Goal: Task Accomplishment & Management: Manage account settings

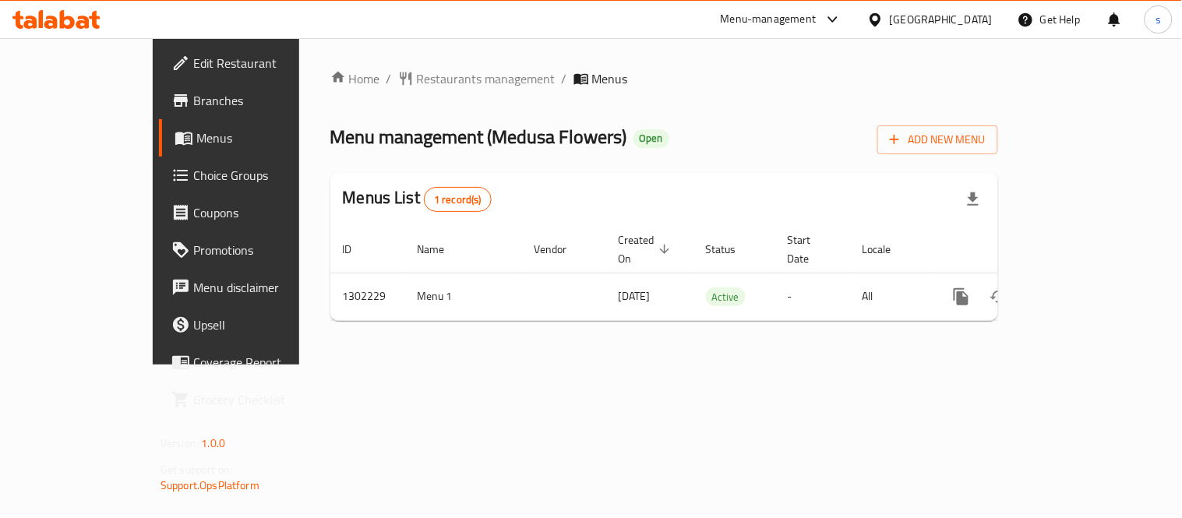
click at [890, 19] on div at bounding box center [878, 19] width 23 height 17
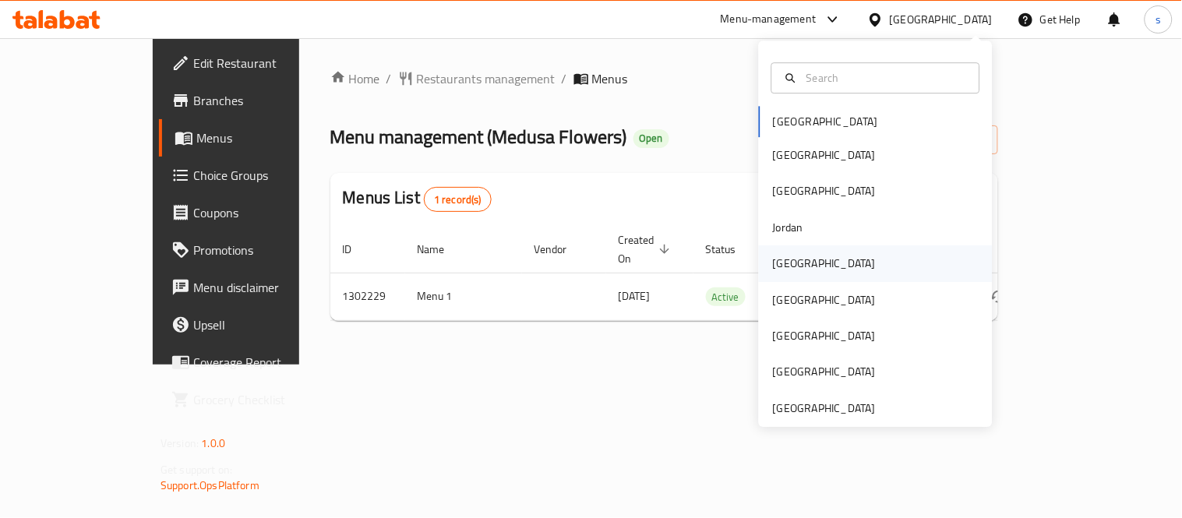
click at [779, 252] on div "[GEOGRAPHIC_DATA]" at bounding box center [825, 263] width 128 height 36
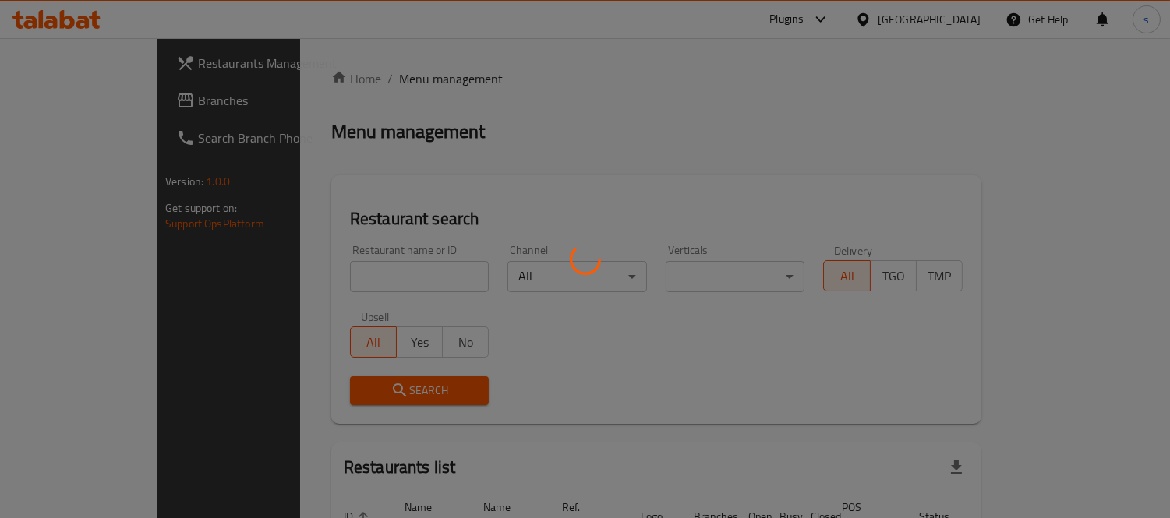
click at [68, 100] on div at bounding box center [585, 259] width 1170 height 518
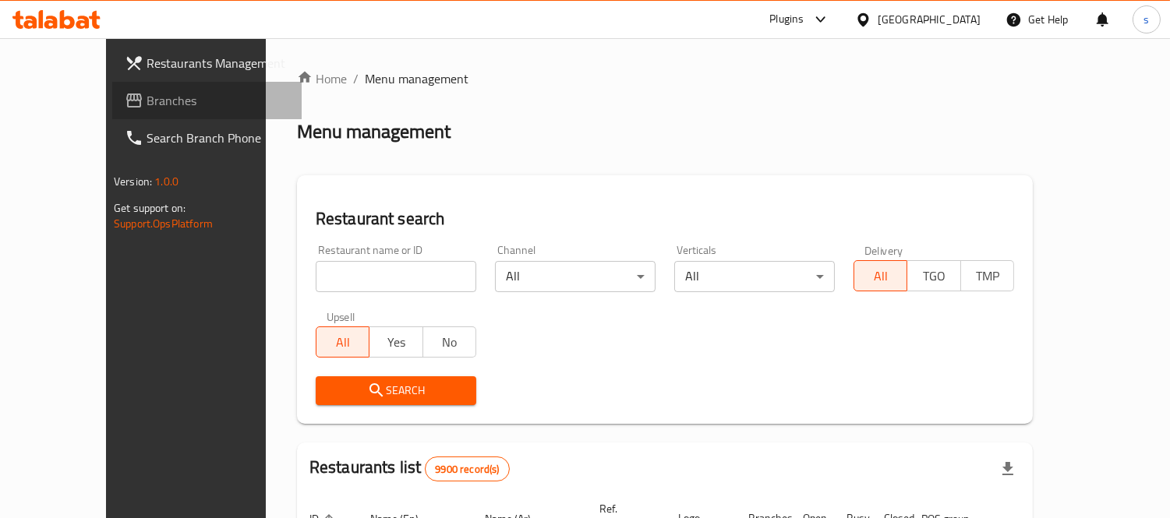
click at [146, 100] on span "Branches" at bounding box center [217, 100] width 143 height 19
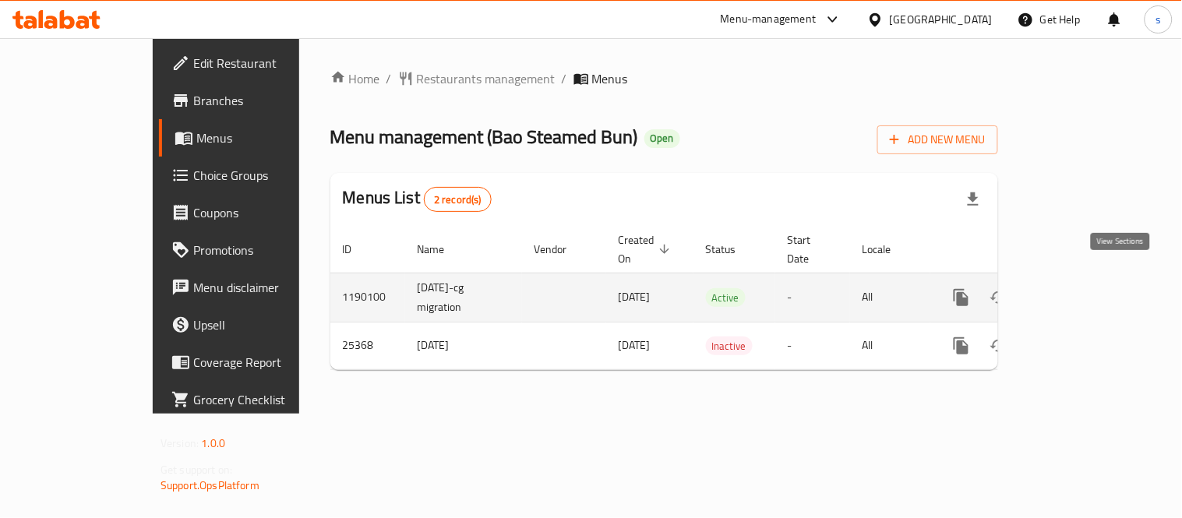
click at [1083, 288] on icon "enhanced table" at bounding box center [1073, 297] width 19 height 19
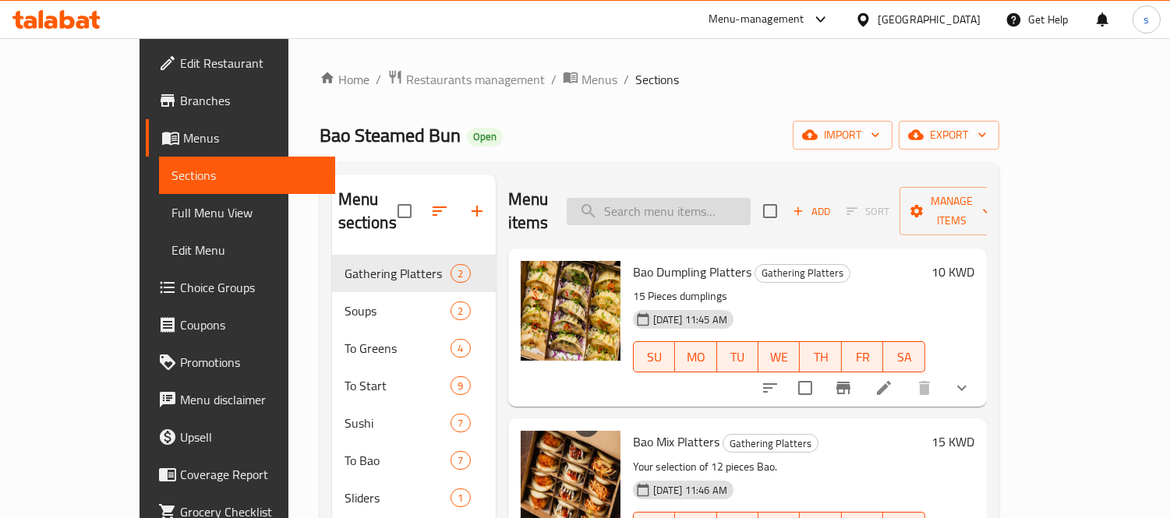
click at [667, 206] on input "search" at bounding box center [659, 211] width 184 height 27
paste input "Ginger Ale"
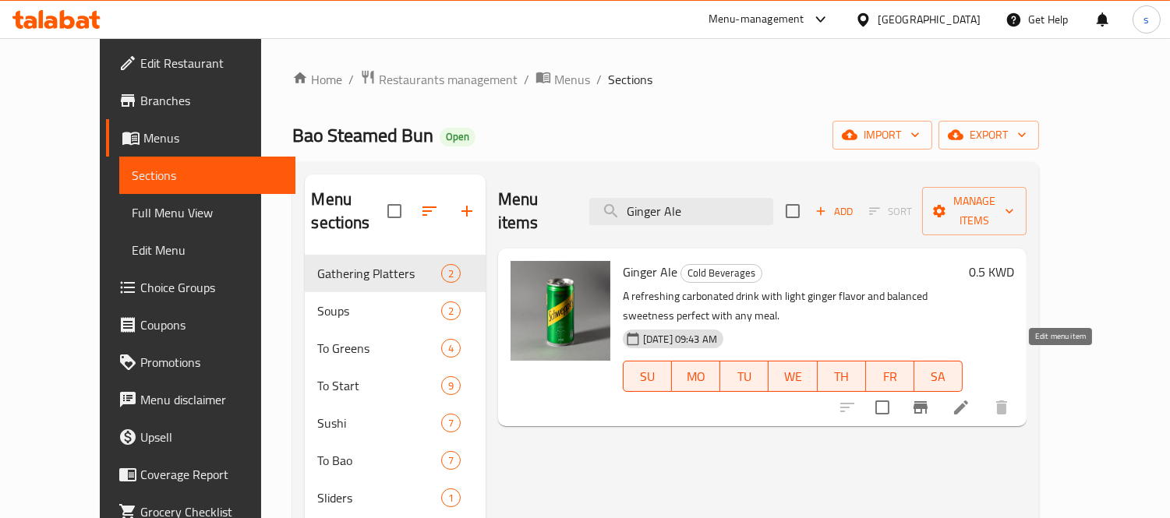
type input "Ginger Ale"
click at [970, 398] on icon at bounding box center [960, 407] width 19 height 19
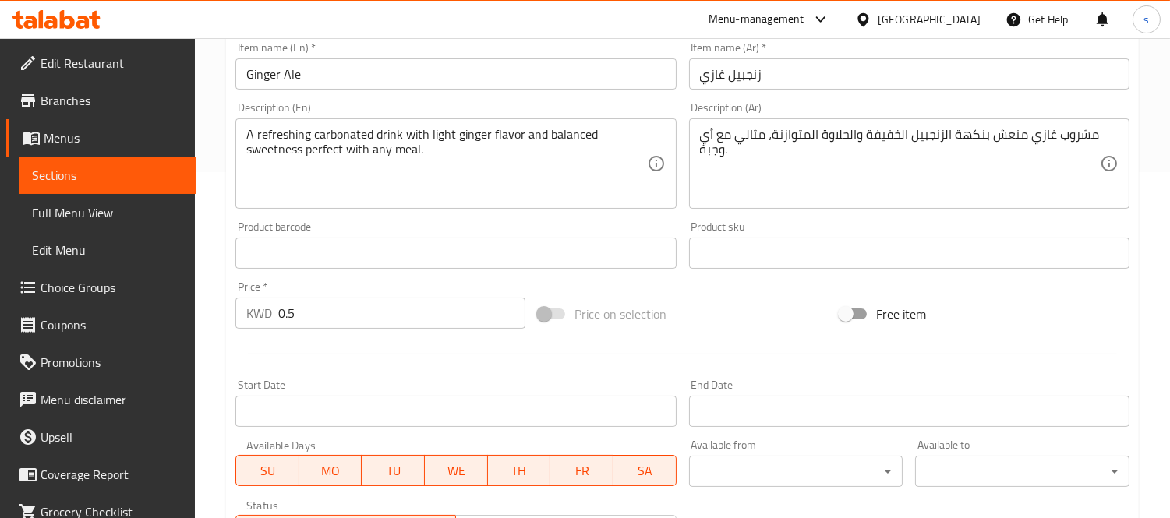
scroll to position [602, 0]
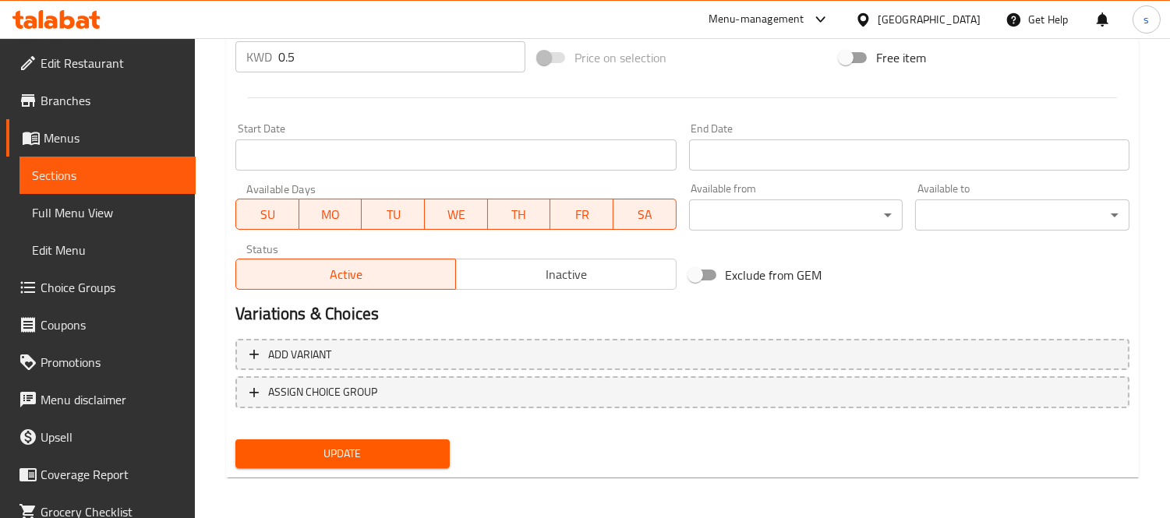
click at [955, 12] on div "[GEOGRAPHIC_DATA]" at bounding box center [928, 19] width 103 height 17
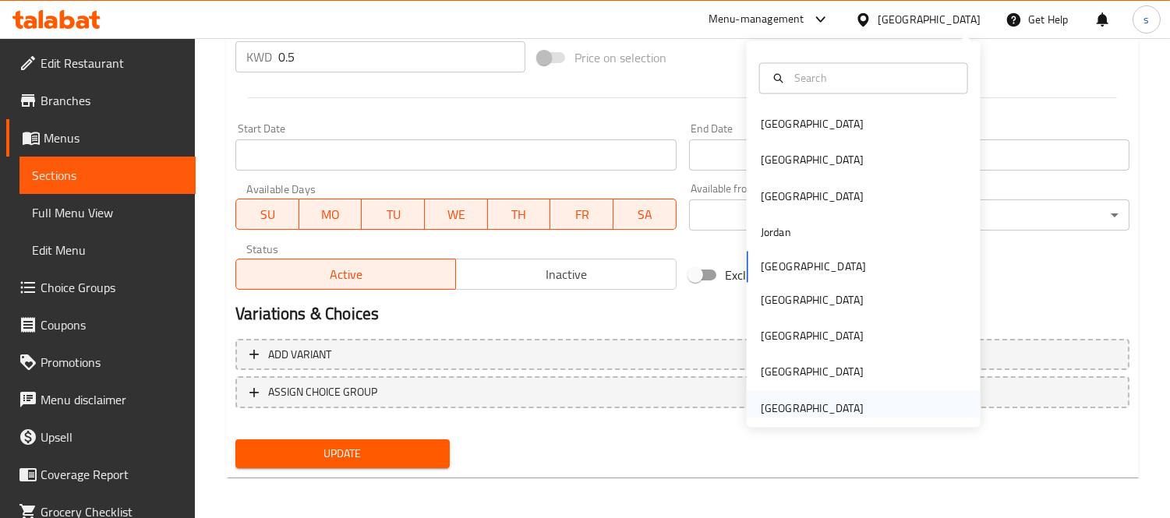
click at [811, 404] on div "[GEOGRAPHIC_DATA]" at bounding box center [812, 408] width 103 height 17
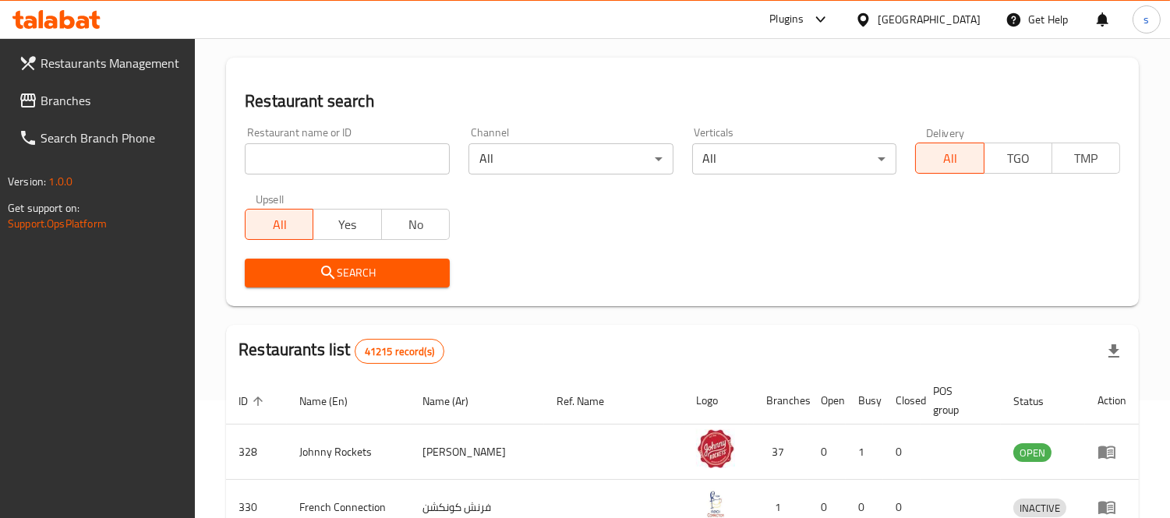
scroll to position [602, 0]
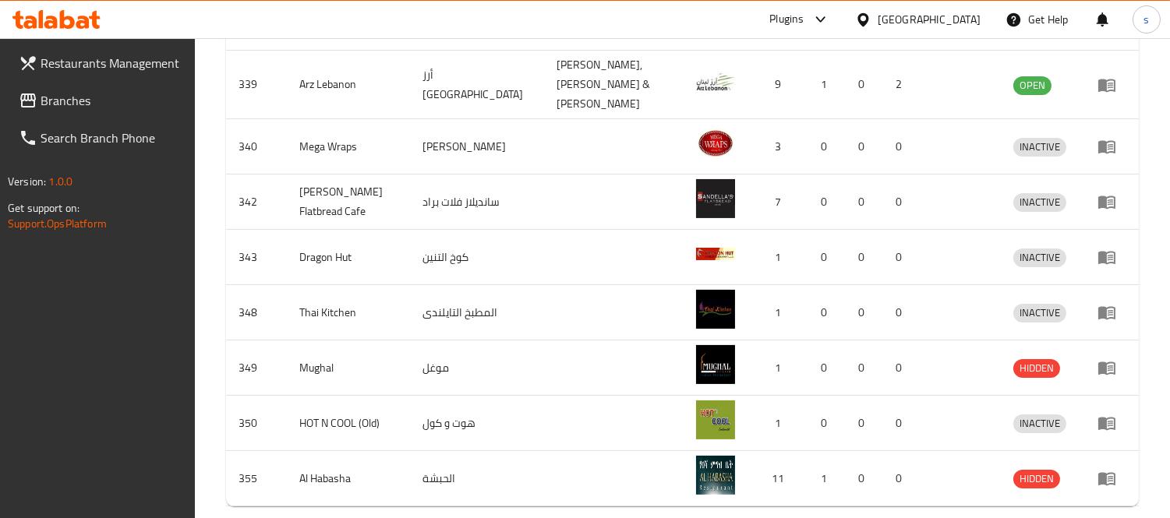
click at [67, 100] on span "Branches" at bounding box center [112, 100] width 143 height 19
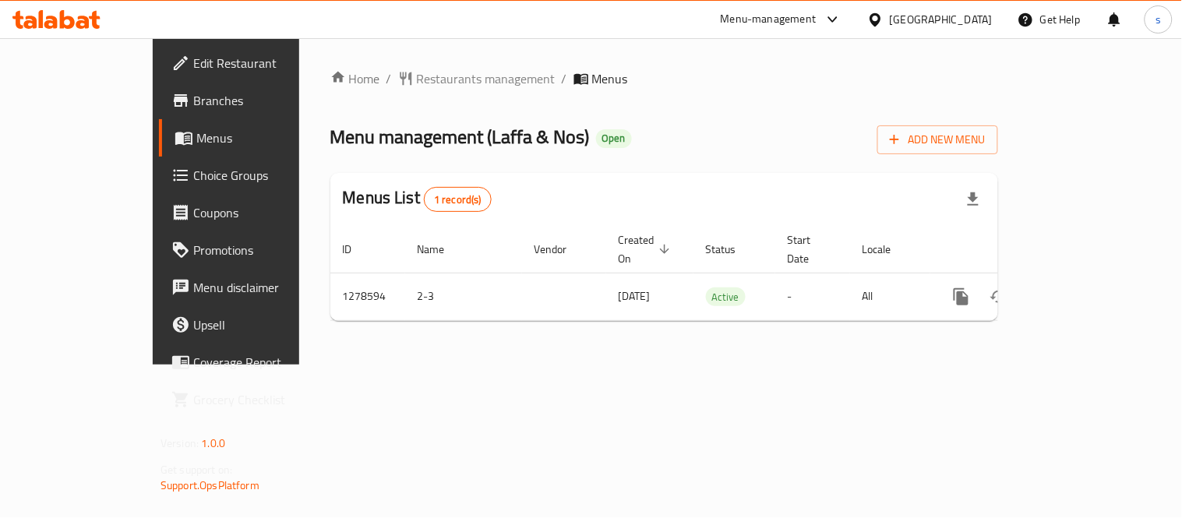
click at [934, 13] on div "[GEOGRAPHIC_DATA]" at bounding box center [941, 19] width 103 height 17
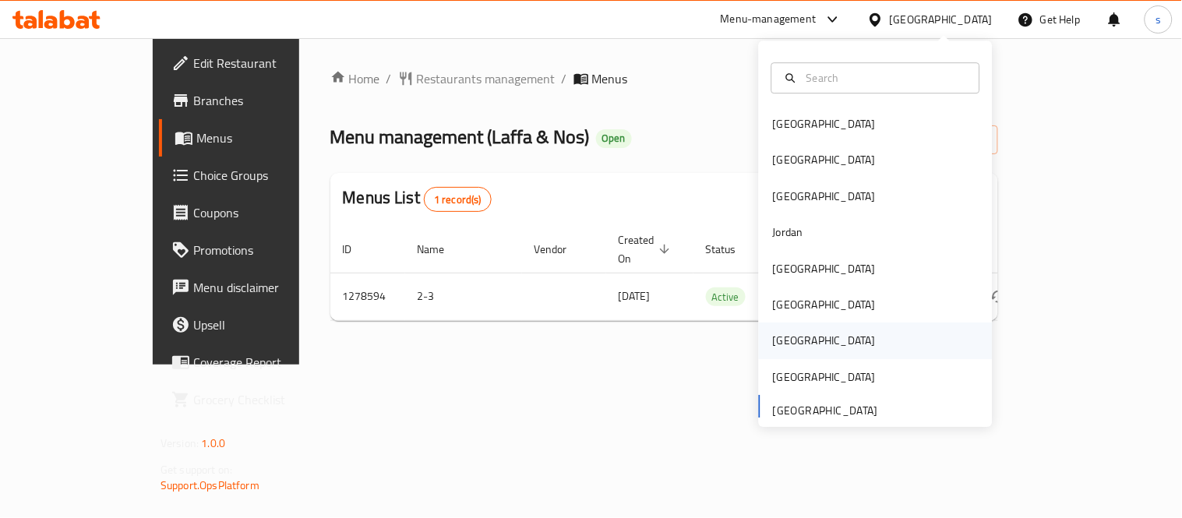
click at [773, 337] on div "[GEOGRAPHIC_DATA]" at bounding box center [824, 341] width 103 height 17
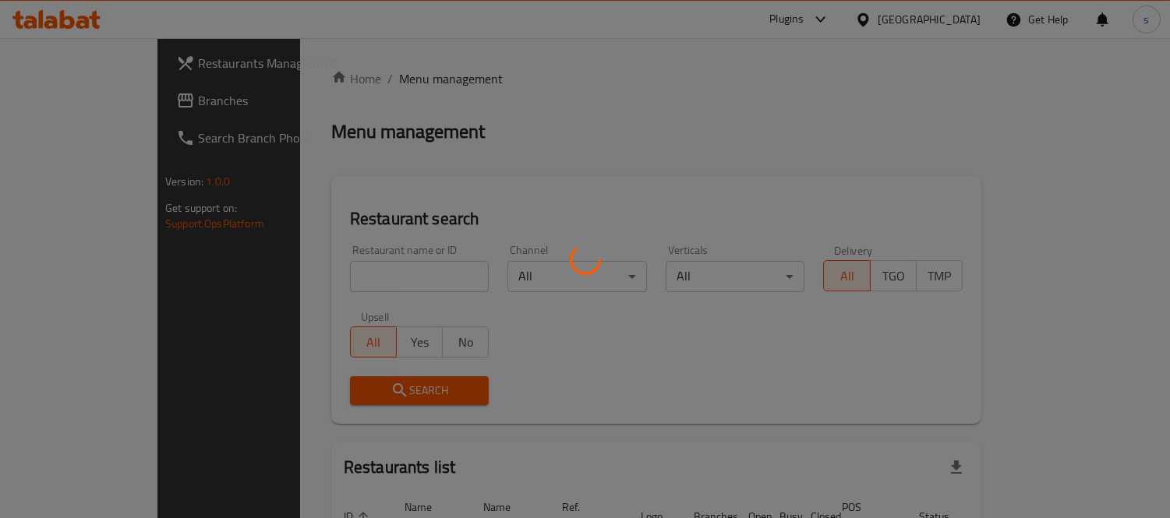
click at [65, 101] on div at bounding box center [585, 259] width 1170 height 518
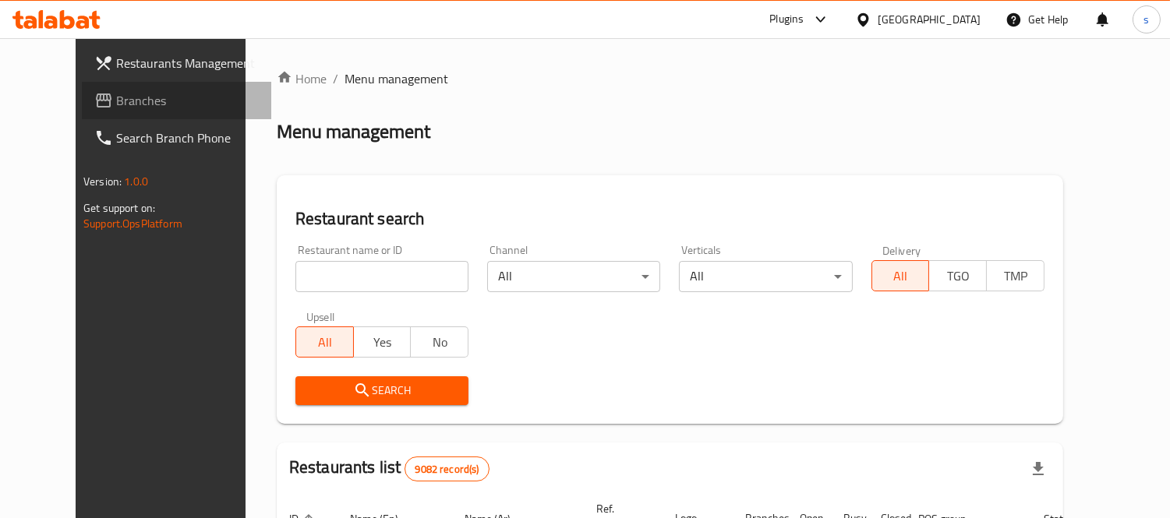
click at [116, 110] on span "Branches" at bounding box center [187, 100] width 143 height 19
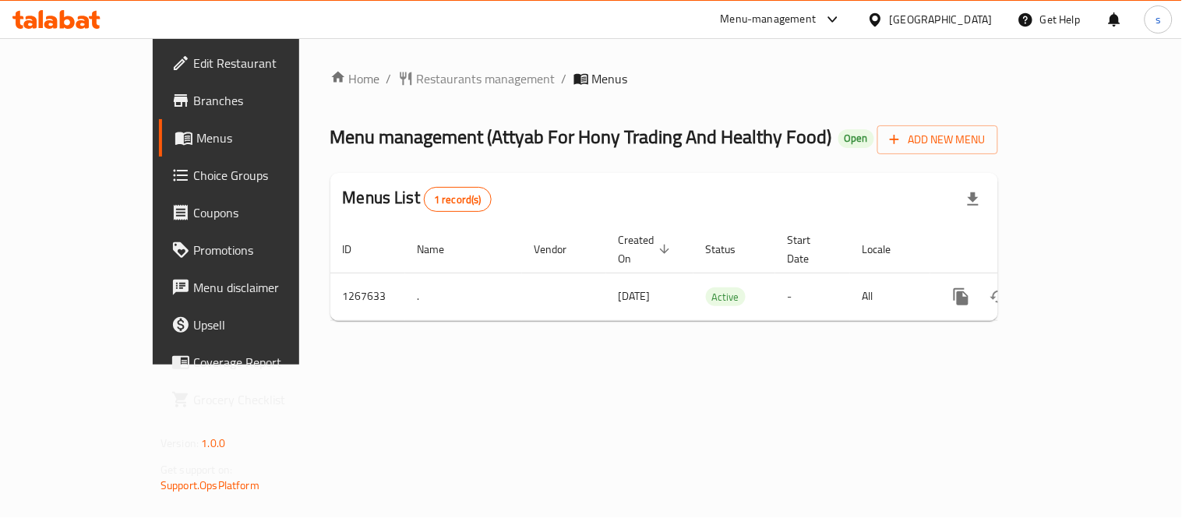
click at [976, 4] on div "[GEOGRAPHIC_DATA]" at bounding box center [930, 19] width 150 height 37
click at [982, 16] on div "[GEOGRAPHIC_DATA]" at bounding box center [941, 19] width 103 height 17
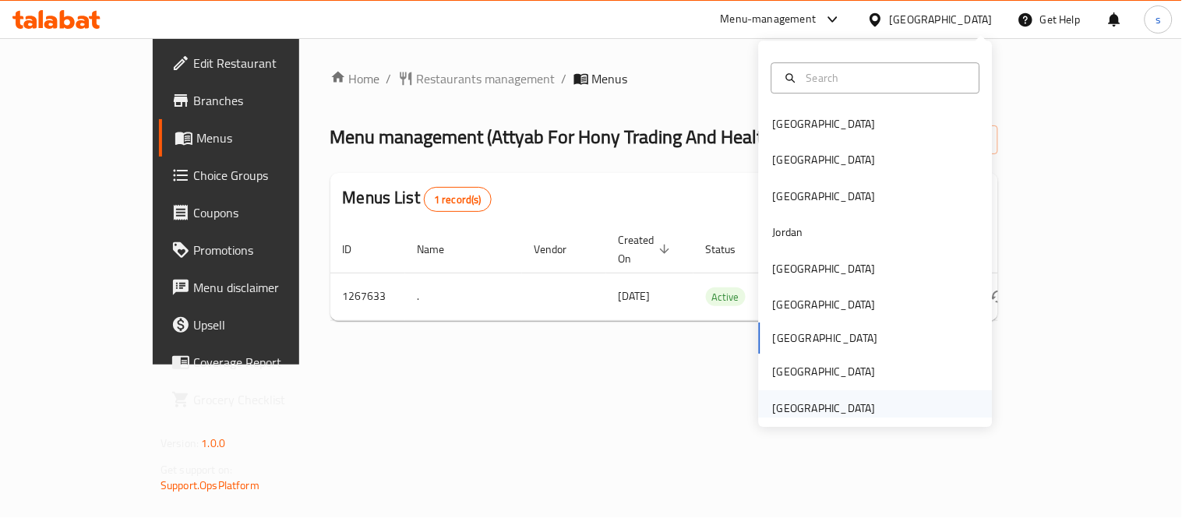
click at [801, 401] on div "[GEOGRAPHIC_DATA]" at bounding box center [824, 408] width 103 height 17
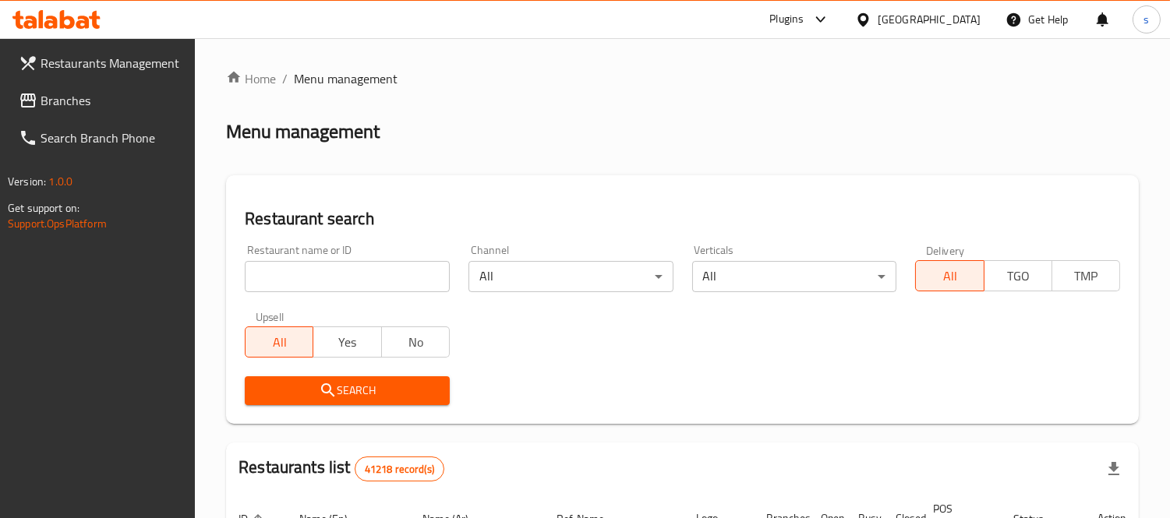
click at [59, 100] on span "Branches" at bounding box center [112, 100] width 143 height 19
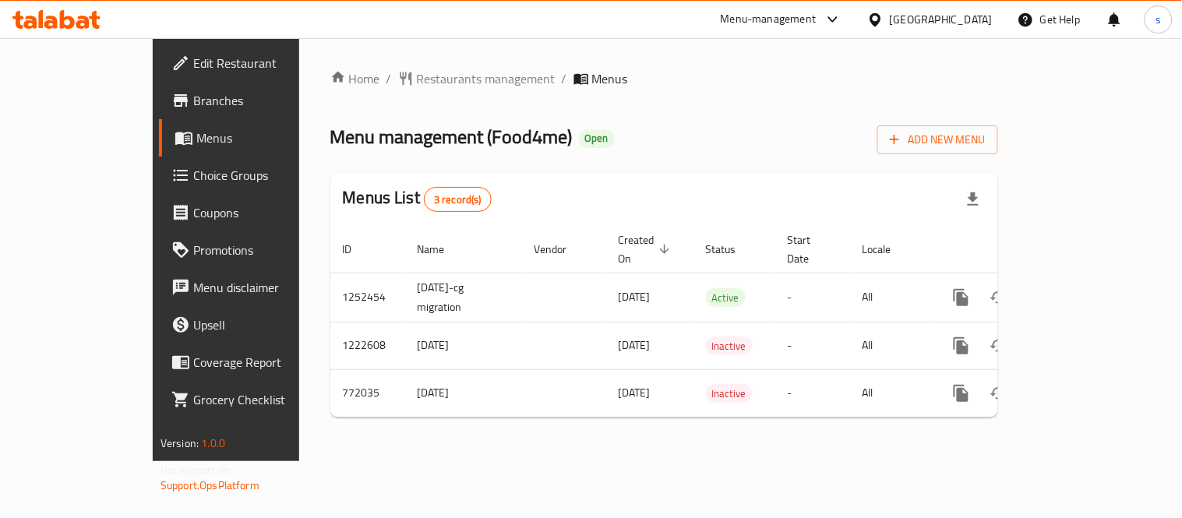
click at [824, 14] on div at bounding box center [832, 19] width 19 height 19
click at [705, 177] on div "Restaurant-Management" at bounding box center [686, 172] width 122 height 17
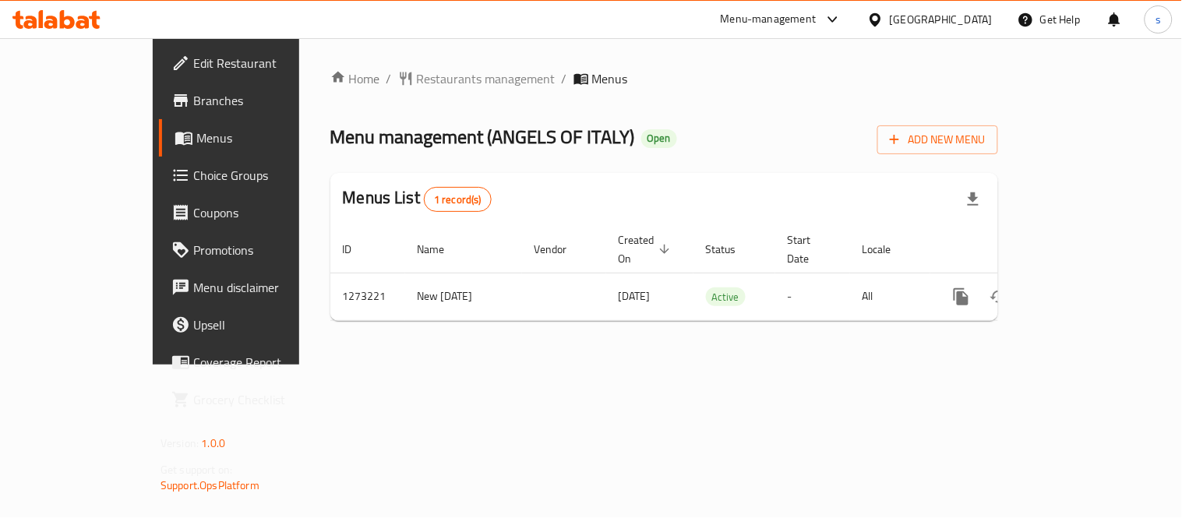
click at [962, 11] on div "[GEOGRAPHIC_DATA]" at bounding box center [941, 19] width 103 height 17
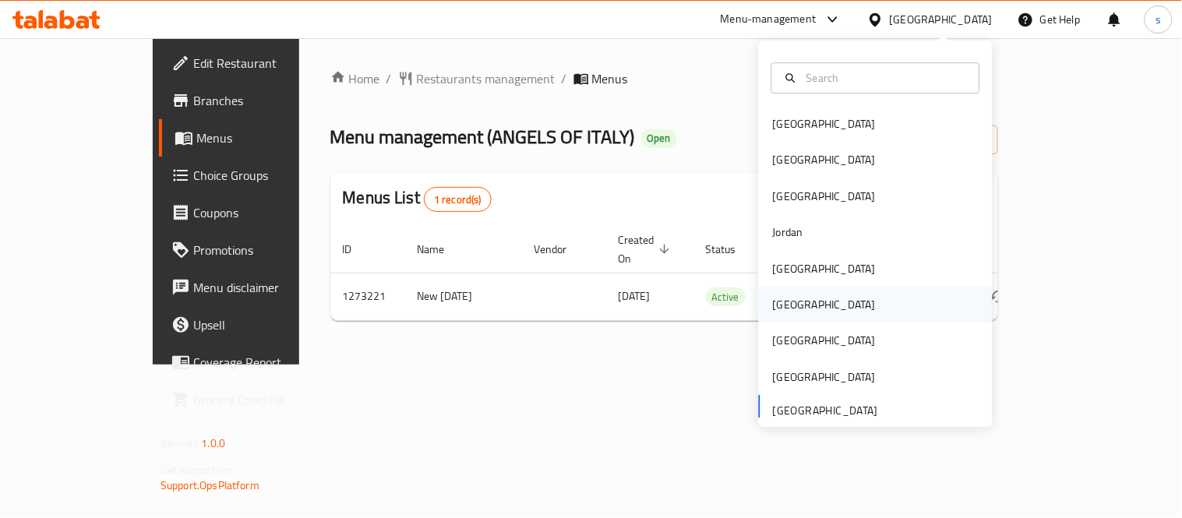
click at [775, 299] on div "[GEOGRAPHIC_DATA]" at bounding box center [824, 304] width 103 height 17
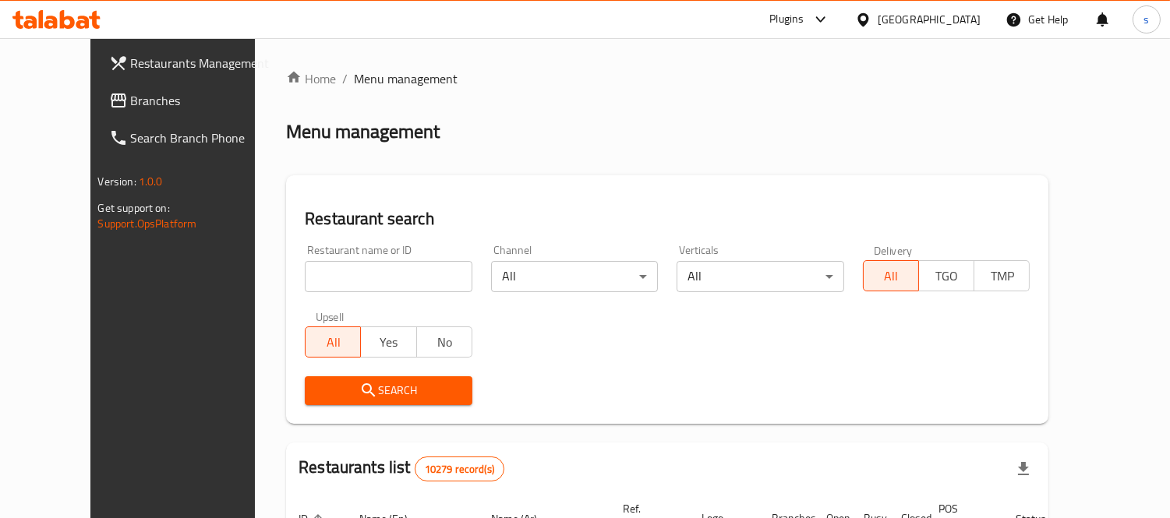
click at [877, 24] on div at bounding box center [866, 19] width 23 height 17
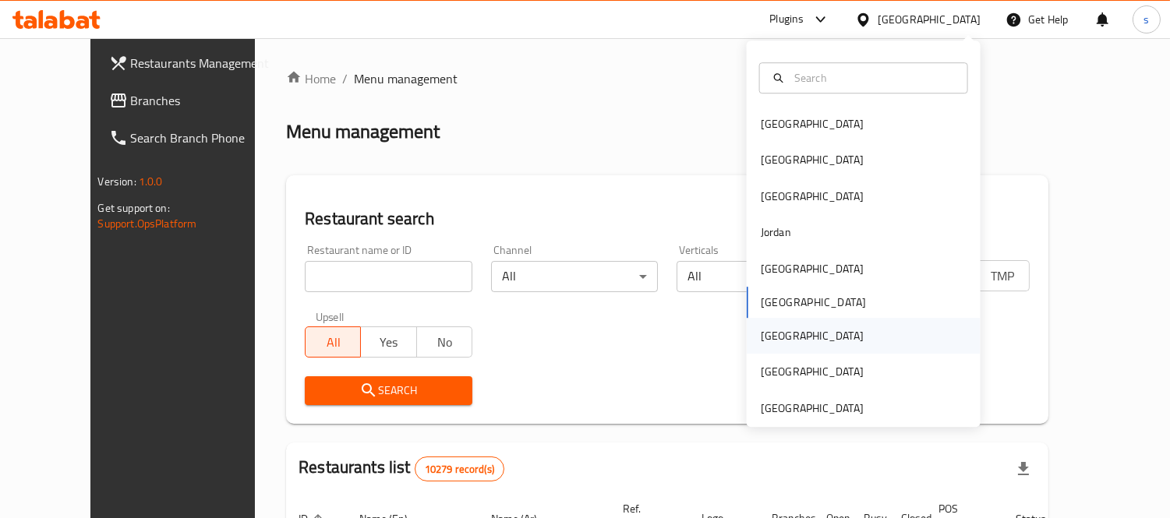
click at [768, 331] on div "[GEOGRAPHIC_DATA]" at bounding box center [812, 335] width 103 height 17
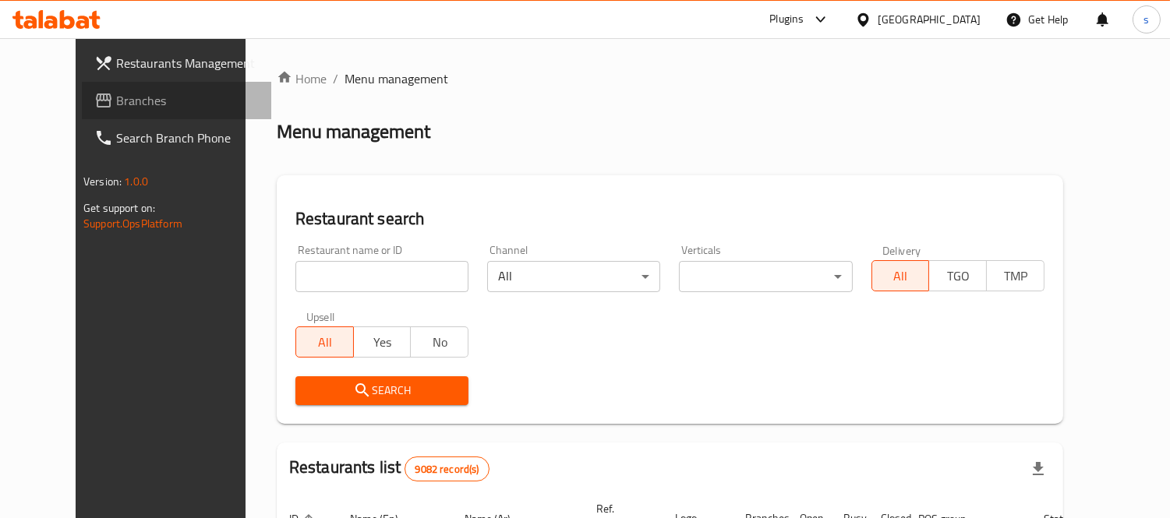
click at [116, 104] on span "Branches" at bounding box center [187, 100] width 143 height 19
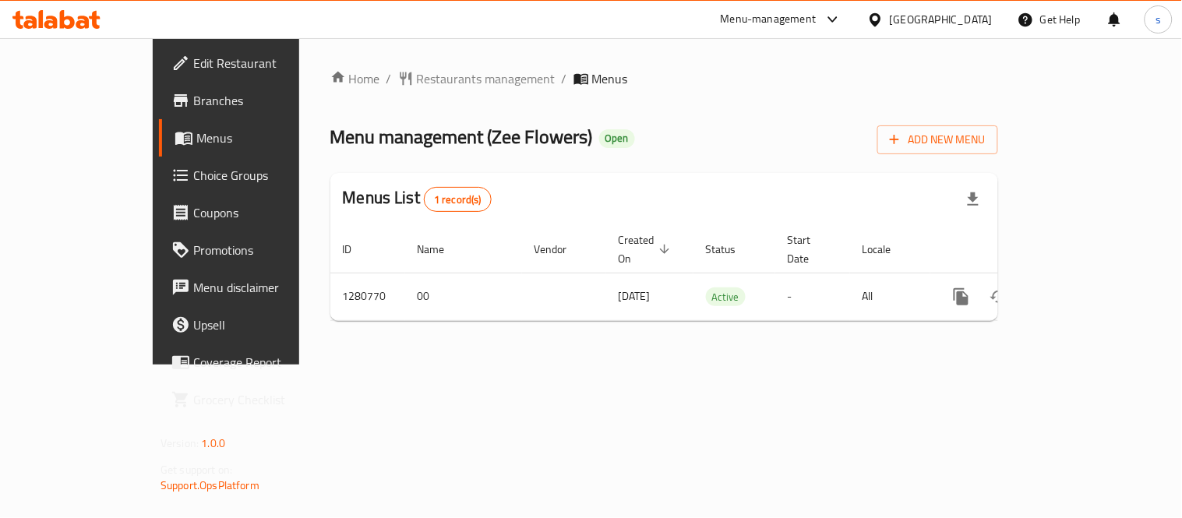
click at [842, 16] on icon at bounding box center [833, 19] width 19 height 19
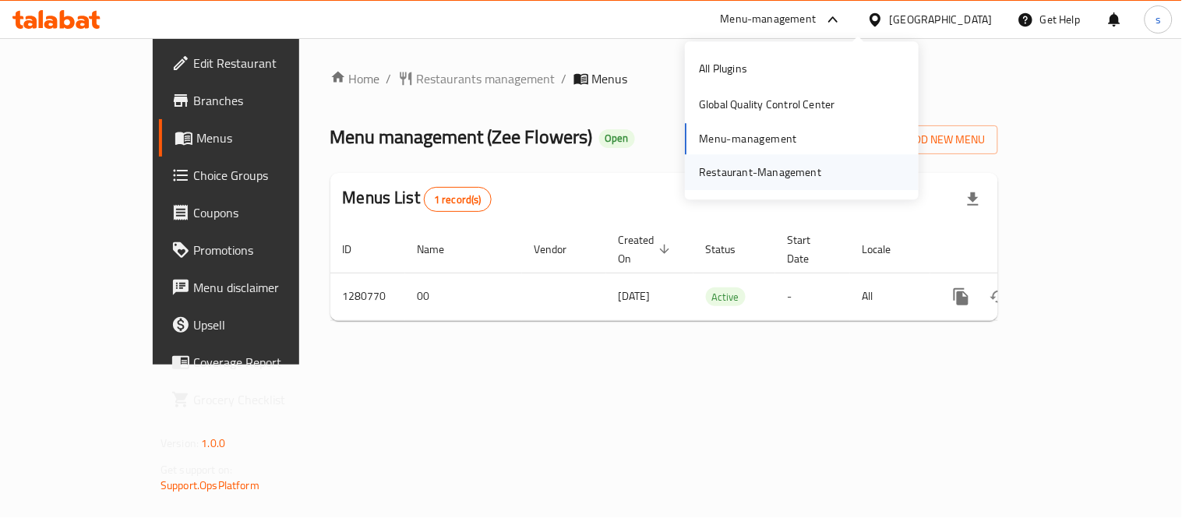
click at [817, 169] on div "Restaurant-Management" at bounding box center [760, 172] width 122 height 17
